Goal: Task Accomplishment & Management: Use online tool/utility

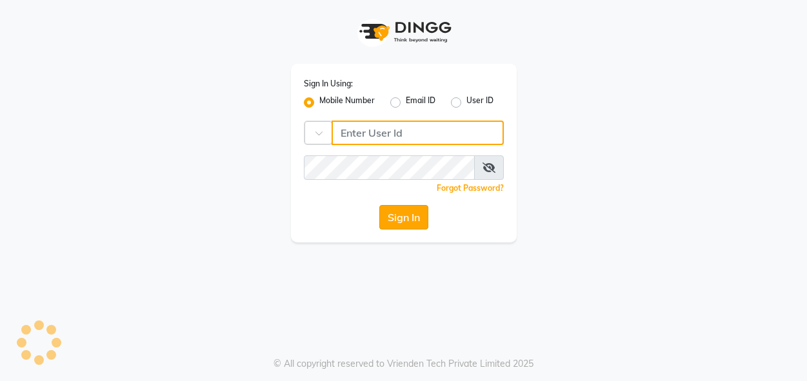
type input "7493995440"
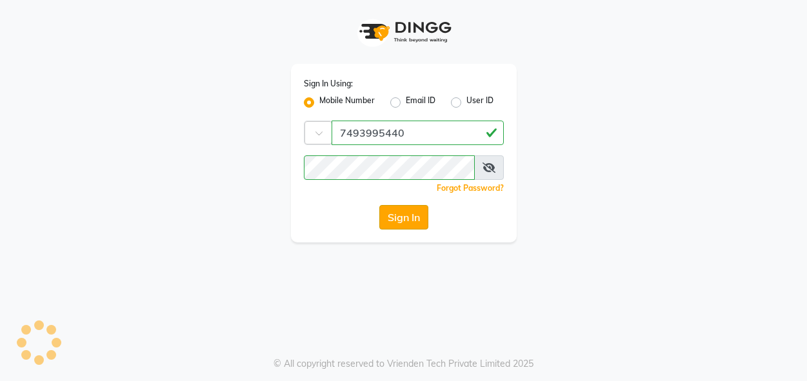
click at [398, 216] on button "Sign In" at bounding box center [404, 217] width 49 height 25
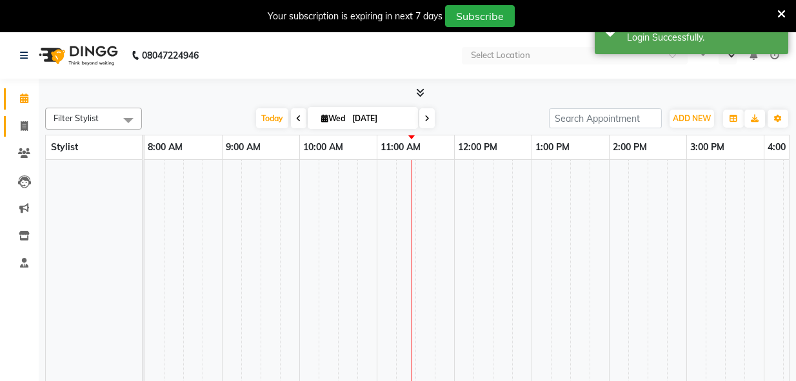
click at [19, 125] on span at bounding box center [24, 126] width 23 height 15
select select "service"
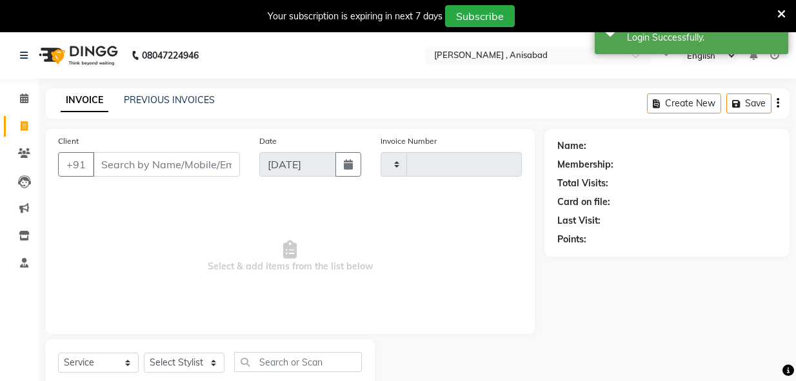
select select "en"
click at [780, 15] on icon at bounding box center [782, 14] width 8 height 12
type input "1562"
select select "6967"
